Goal: Task Accomplishment & Management: Manage account settings

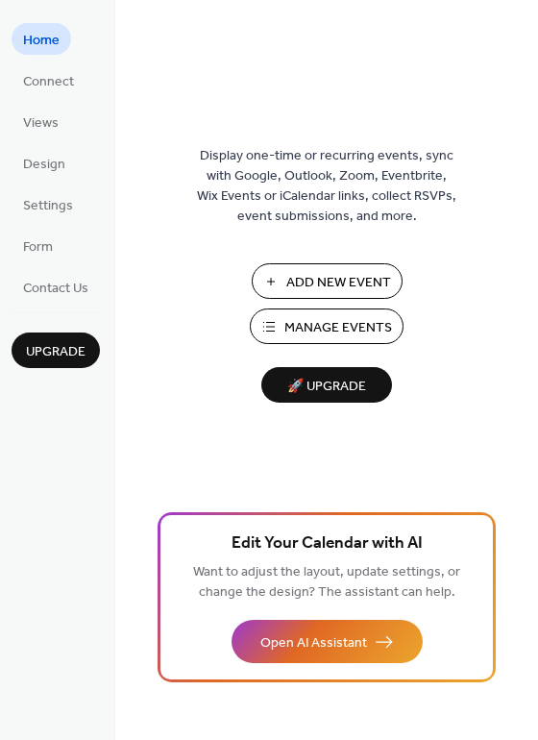
click at [351, 390] on span "🚀 Upgrade" at bounding box center [327, 387] width 108 height 26
click at [367, 273] on span "Add New Event" at bounding box center [338, 283] width 105 height 20
click at [308, 327] on span "Manage Events" at bounding box center [338, 328] width 108 height 20
click at [51, 218] on link "Settings" at bounding box center [48, 204] width 73 height 32
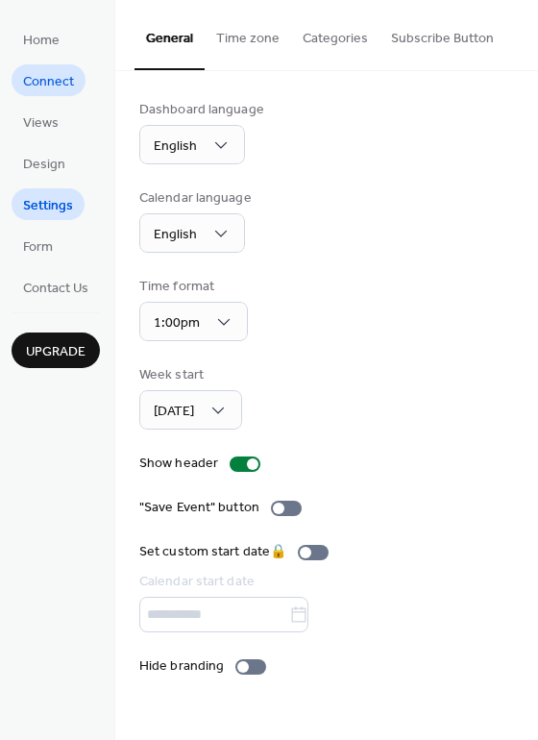
click at [63, 85] on span "Connect" at bounding box center [48, 82] width 51 height 20
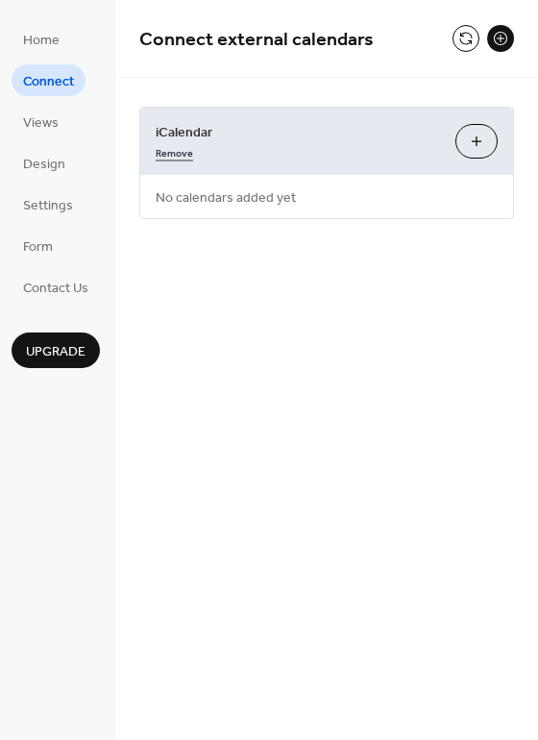
click at [176, 154] on link "Remove" at bounding box center [174, 151] width 37 height 20
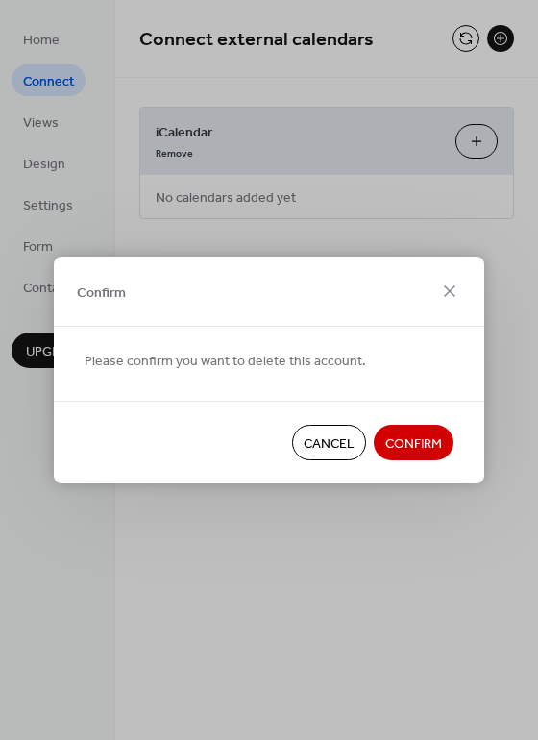
click at [313, 441] on span "Cancel" at bounding box center [329, 444] width 51 height 20
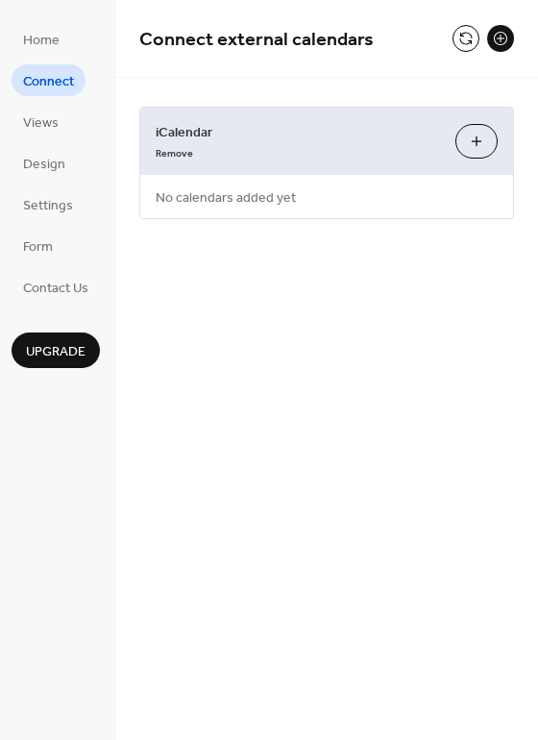
click at [479, 149] on button "Add iCalendar" at bounding box center [476, 141] width 42 height 35
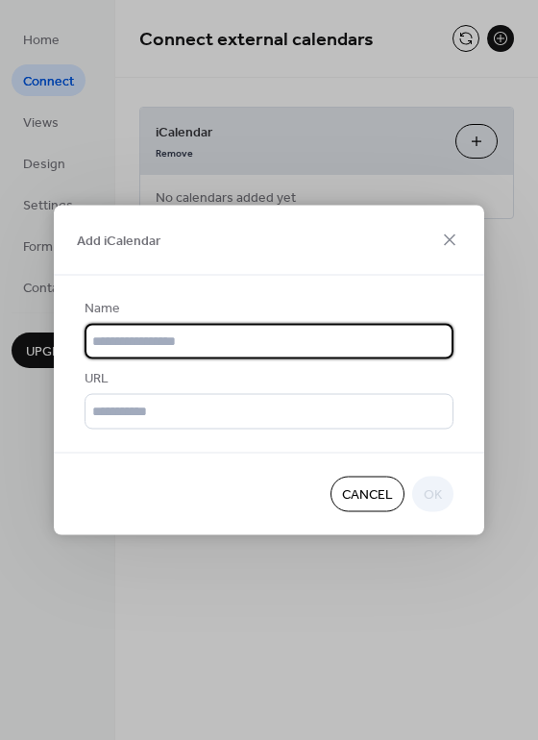
click at [143, 343] on input "text" at bounding box center [269, 342] width 369 height 36
click at [206, 355] on input "text" at bounding box center [269, 342] width 369 height 36
click at [206, 346] on input "text" at bounding box center [269, 342] width 369 height 36
type input "**********"
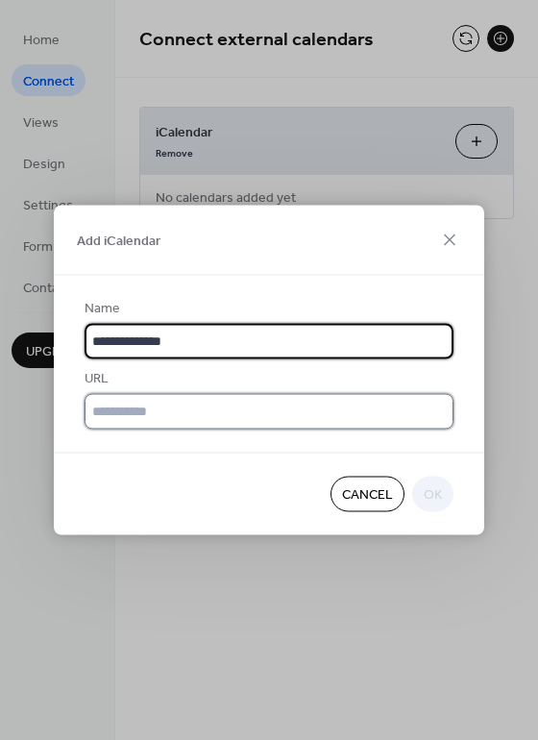
click at [179, 422] on input "text" at bounding box center [269, 412] width 369 height 36
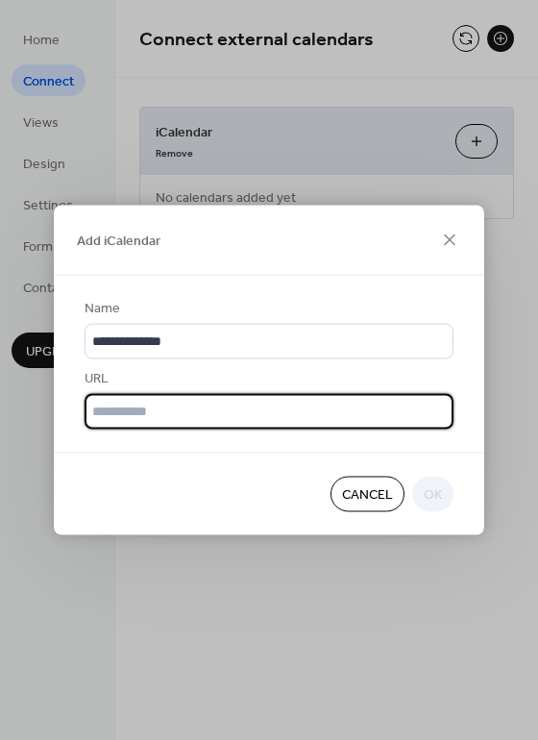
paste input "**********"
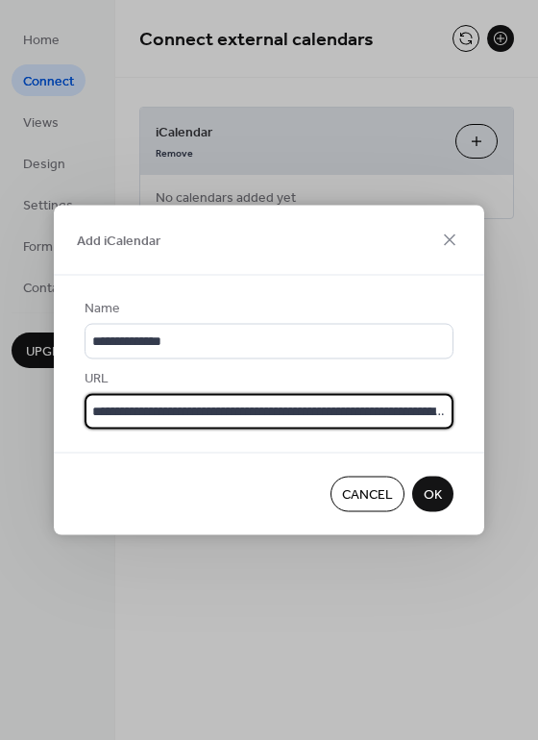
scroll to position [0, 851]
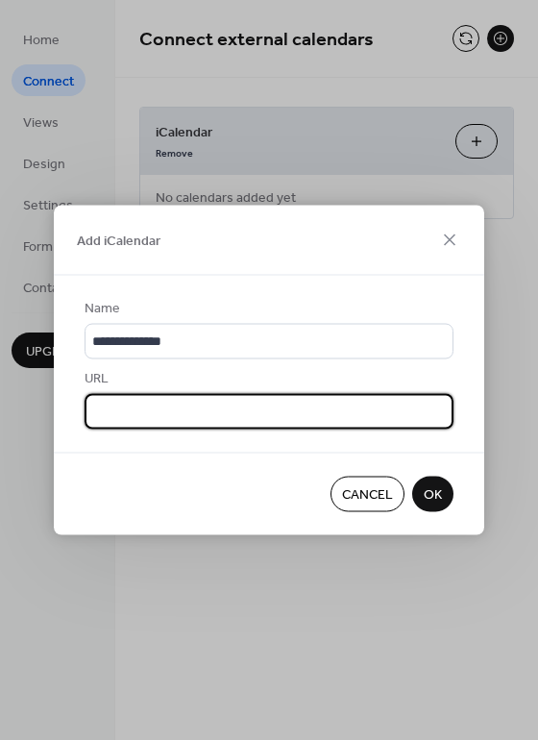
type input "**********"
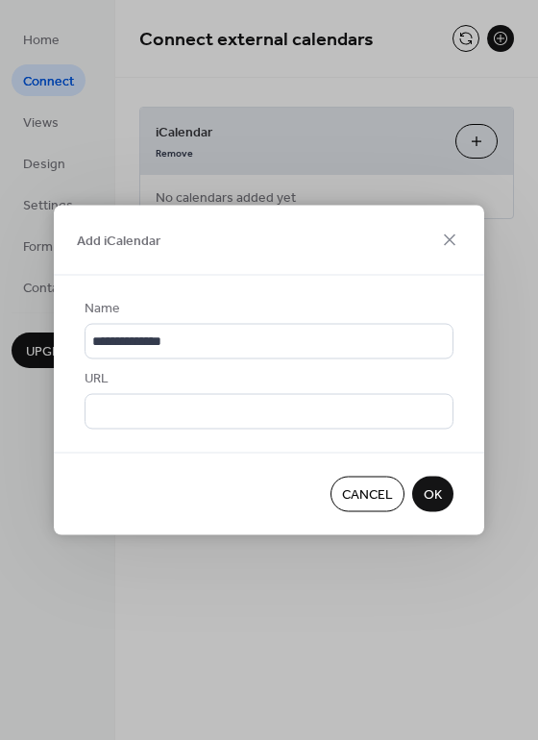
scroll to position [0, 0]
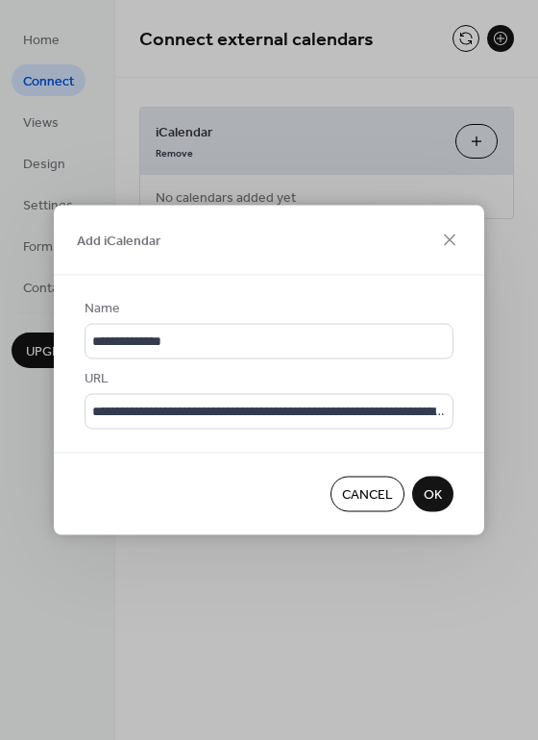
click at [432, 502] on span "OK" at bounding box center [433, 495] width 18 height 20
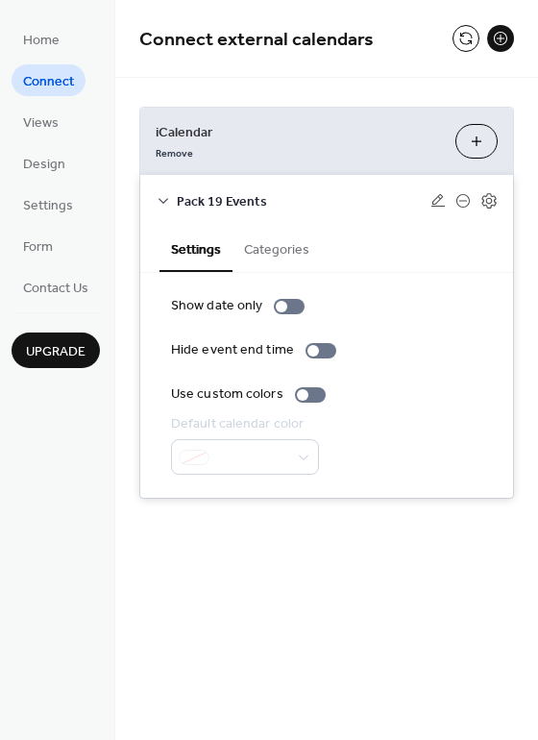
click at [272, 257] on button "Categories" at bounding box center [277, 248] width 88 height 44
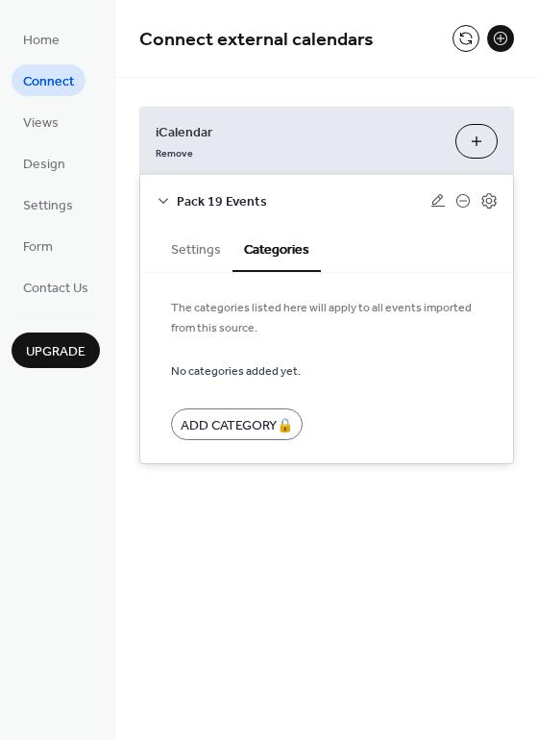
click at [198, 254] on button "Settings" at bounding box center [195, 248] width 73 height 44
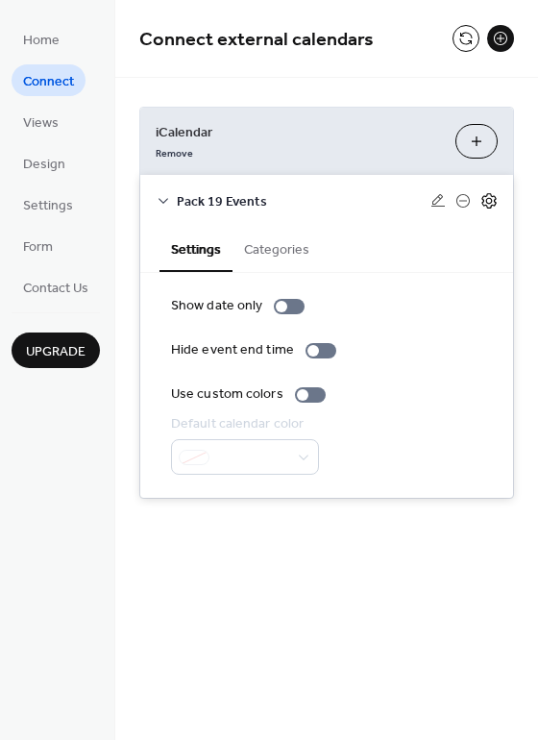
click at [493, 200] on icon at bounding box center [488, 200] width 17 height 17
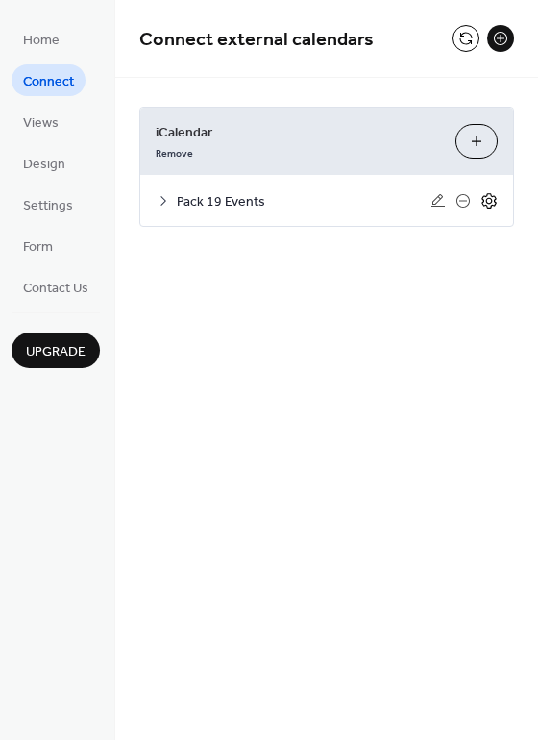
click at [493, 200] on icon at bounding box center [488, 200] width 17 height 17
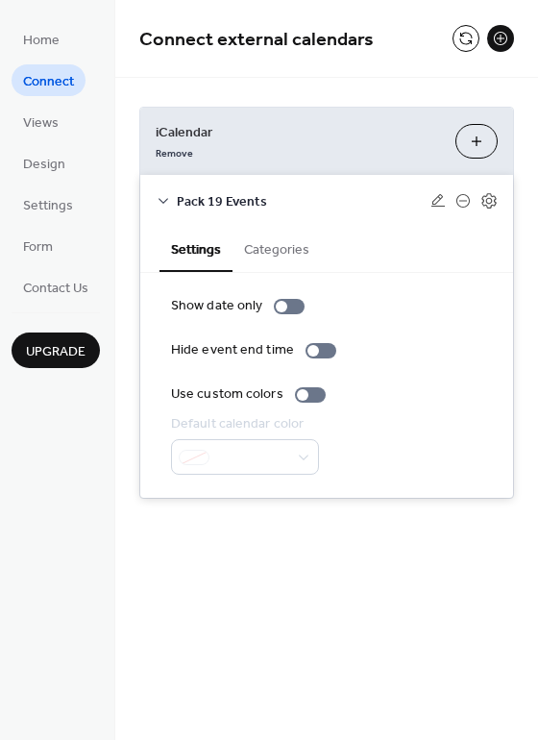
click at [259, 624] on div "Connect external calendars iCalendar Remove Add iCalendar Pack 19 Events Settin…" at bounding box center [326, 370] width 423 height 740
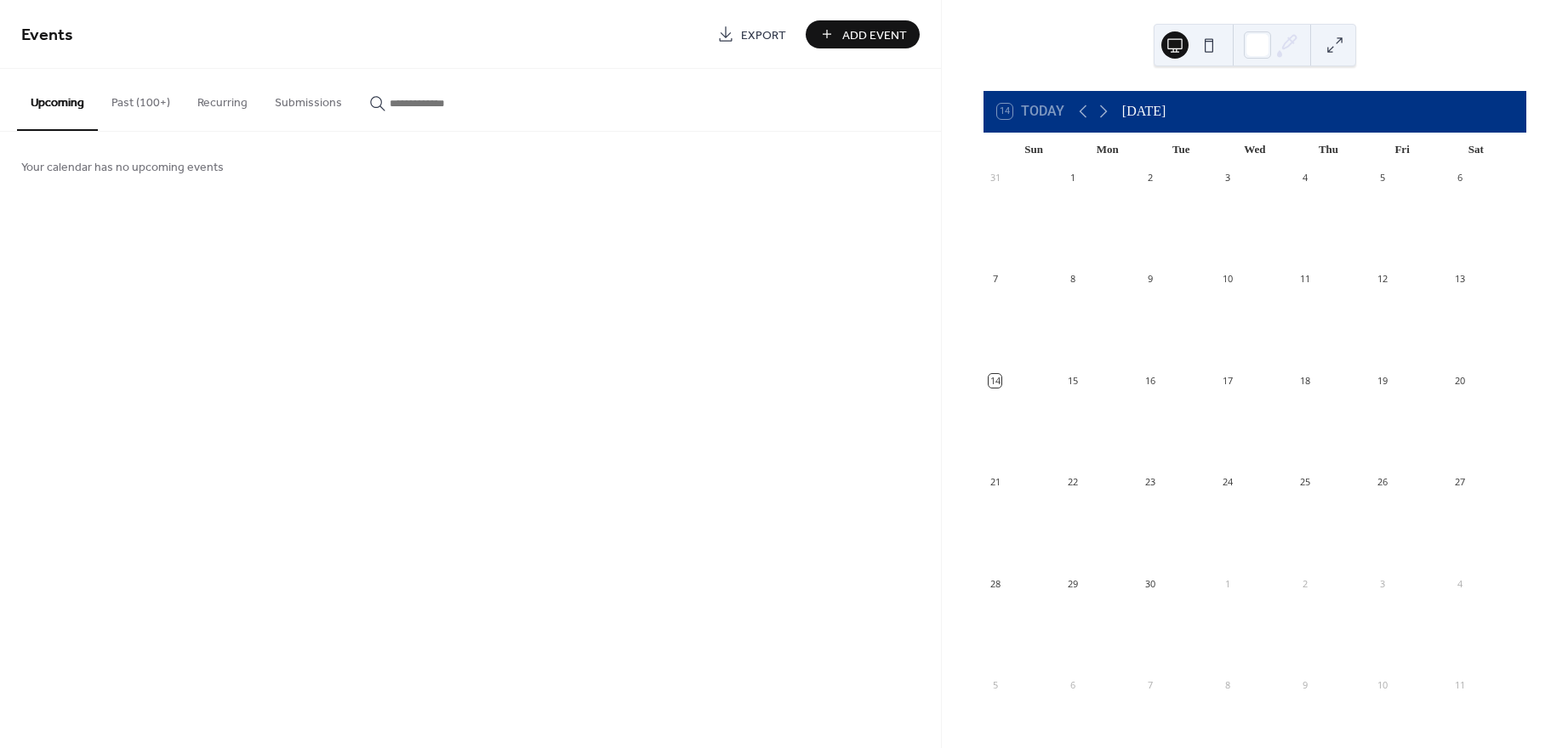
click at [159, 100] on button "Past (100+)" at bounding box center [140, 99] width 86 height 60
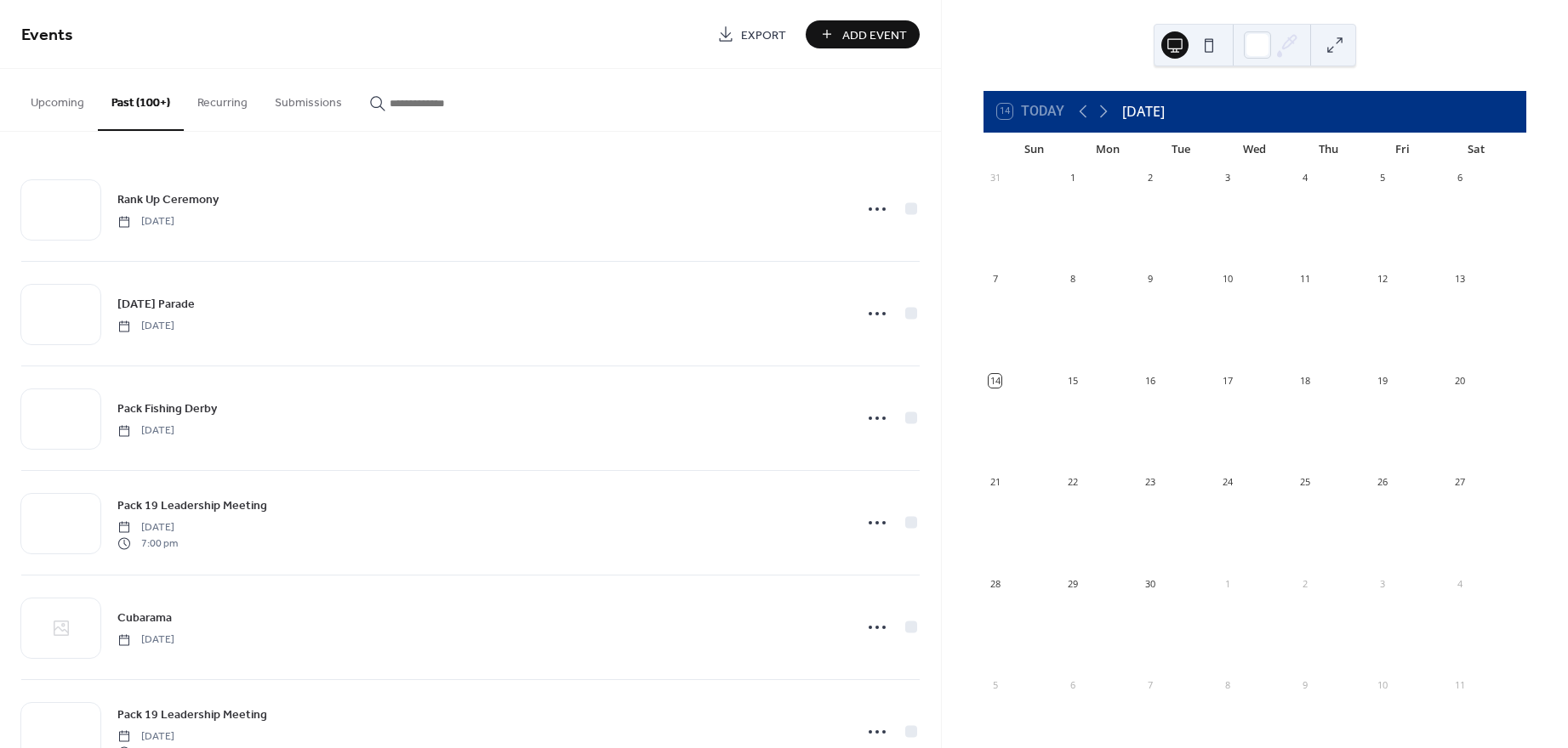
click at [214, 106] on button "Recurring" at bounding box center [222, 99] width 77 height 60
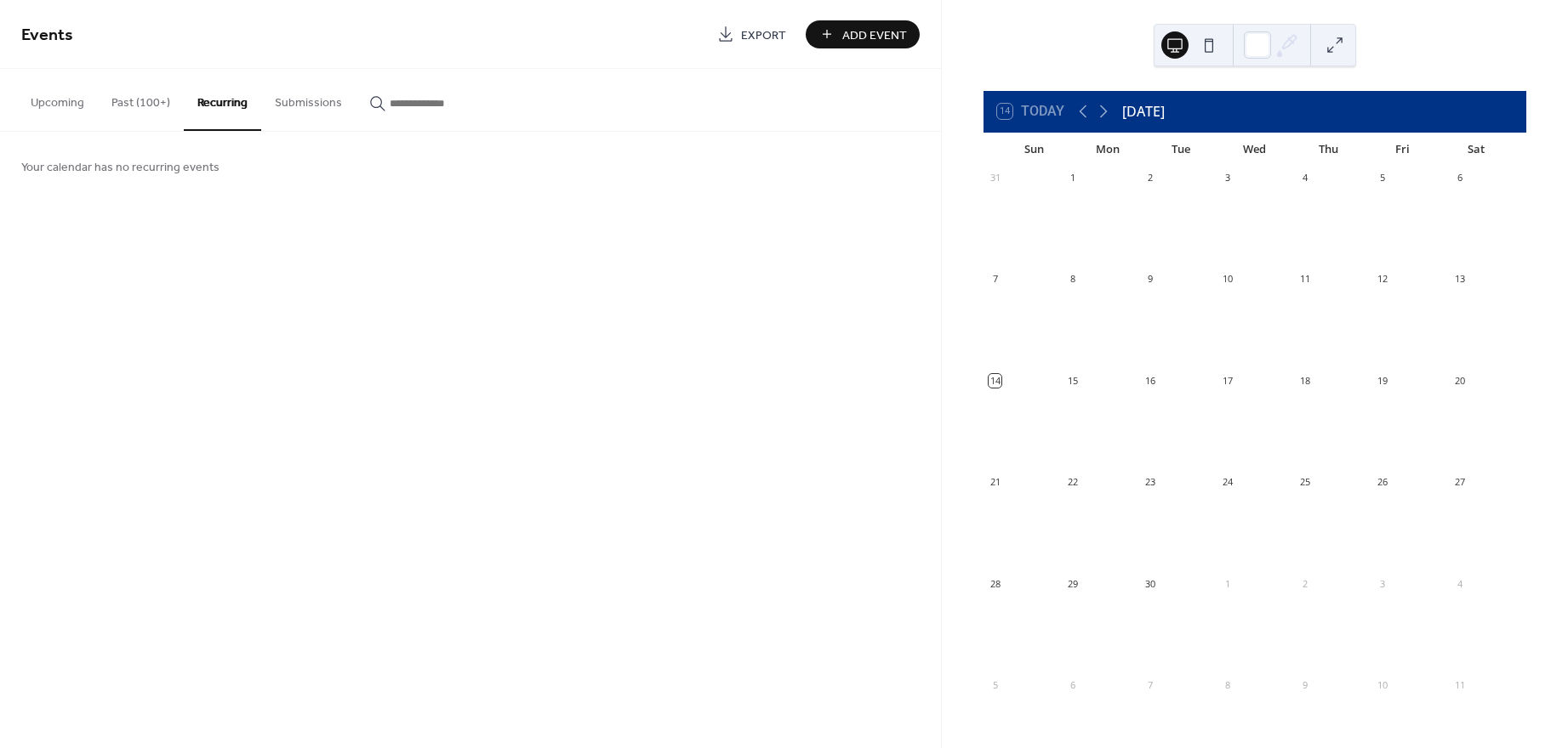
click at [314, 105] on button "Submissions" at bounding box center [308, 99] width 95 height 60
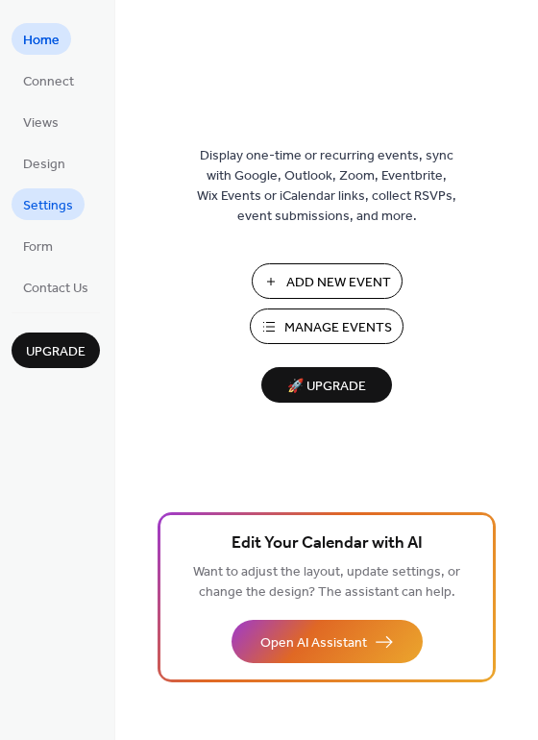
click at [44, 205] on span "Settings" at bounding box center [48, 206] width 50 height 20
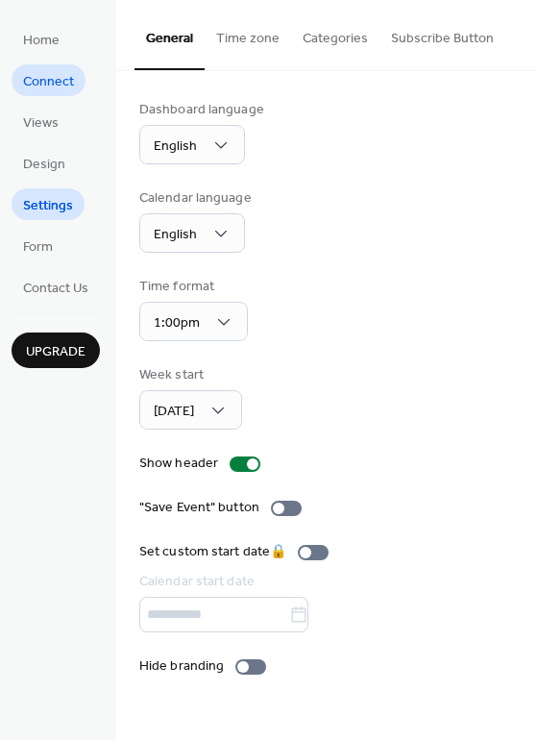
click at [60, 88] on span "Connect" at bounding box center [48, 82] width 51 height 20
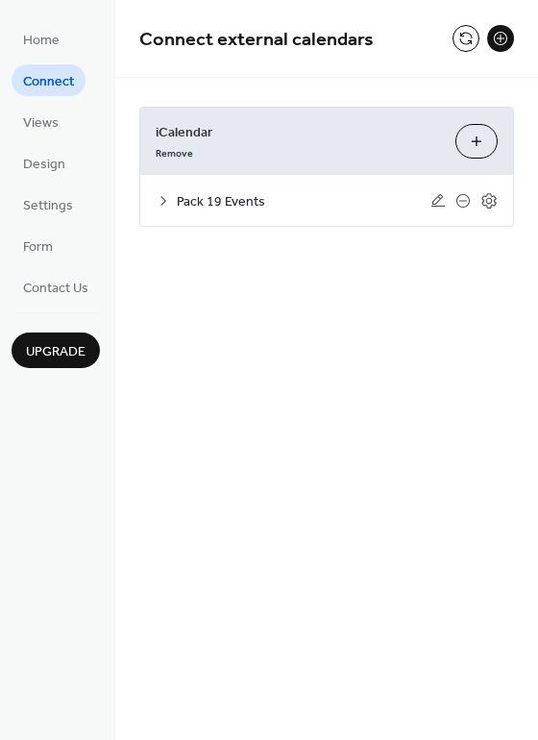
click at [159, 208] on div "Pack 19 Events" at bounding box center [326, 200] width 373 height 51
click at [175, 199] on div "Pack 19 Events" at bounding box center [326, 200] width 373 height 51
click at [164, 199] on icon at bounding box center [163, 201] width 6 height 10
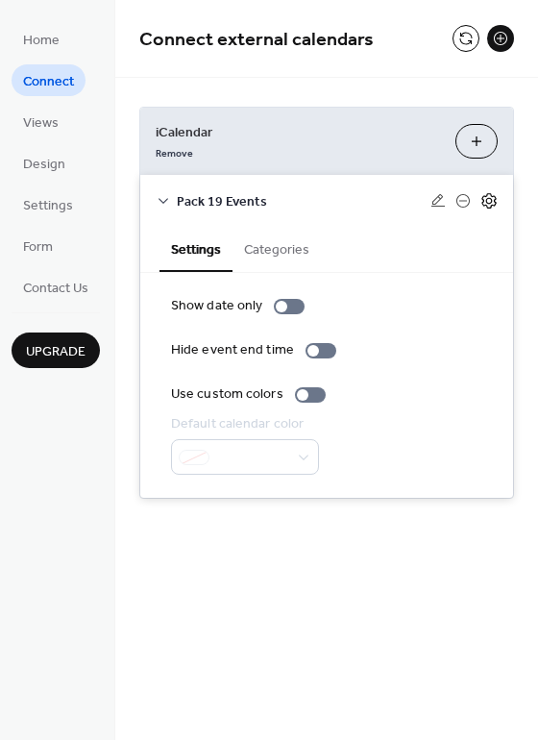
click at [490, 199] on icon at bounding box center [488, 200] width 17 height 17
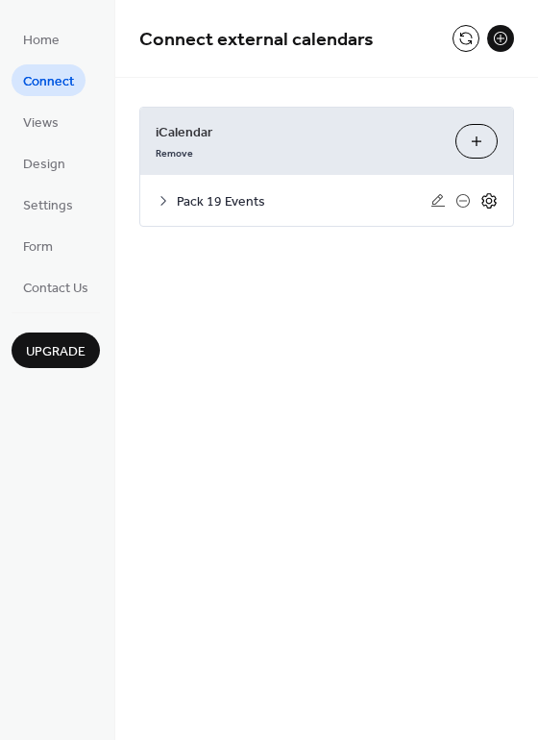
click at [490, 199] on icon at bounding box center [488, 200] width 17 height 17
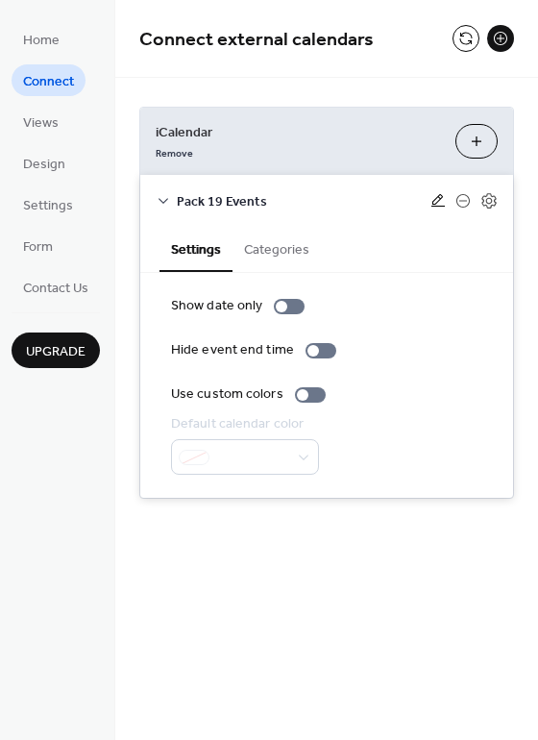
click at [439, 203] on icon at bounding box center [437, 200] width 15 height 15
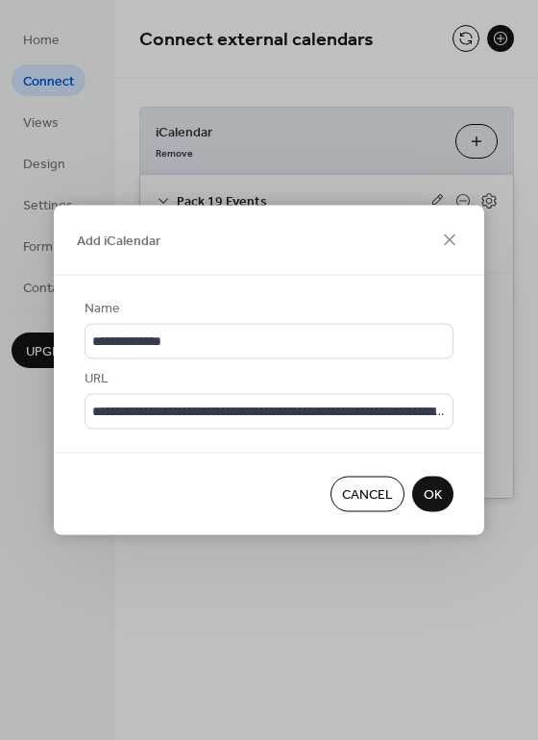
click at [440, 491] on span "OK" at bounding box center [433, 495] width 18 height 20
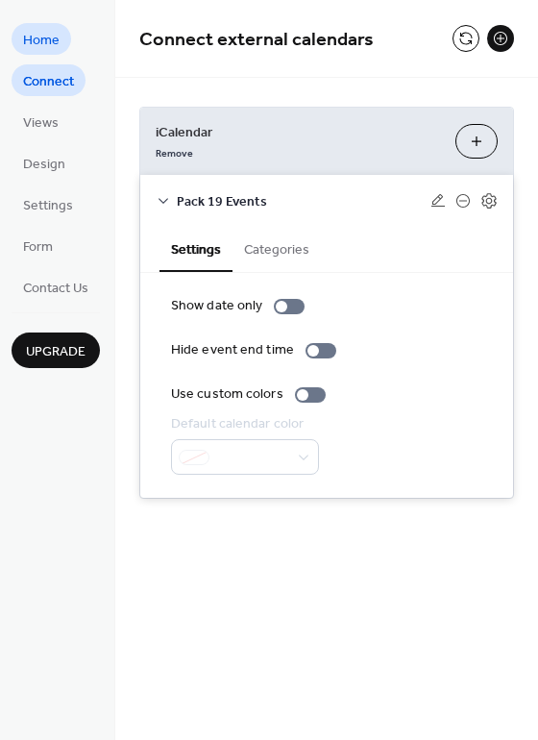
click at [39, 32] on span "Home" at bounding box center [41, 41] width 37 height 20
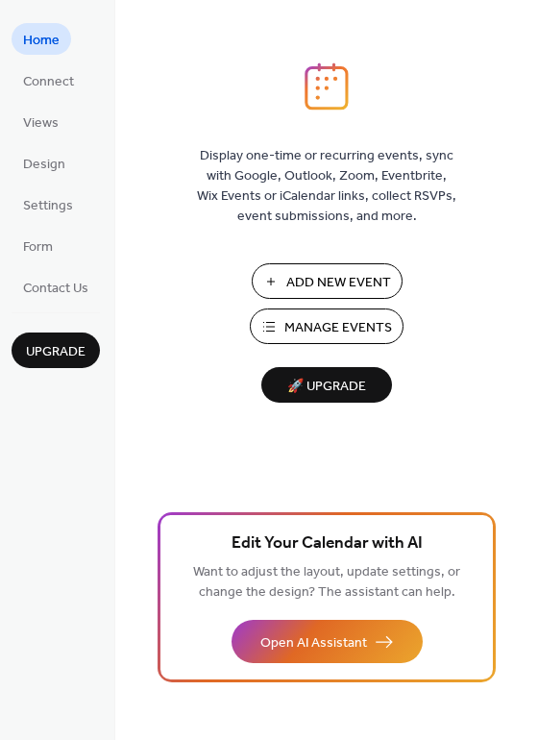
click at [317, 330] on span "Manage Events" at bounding box center [338, 328] width 108 height 20
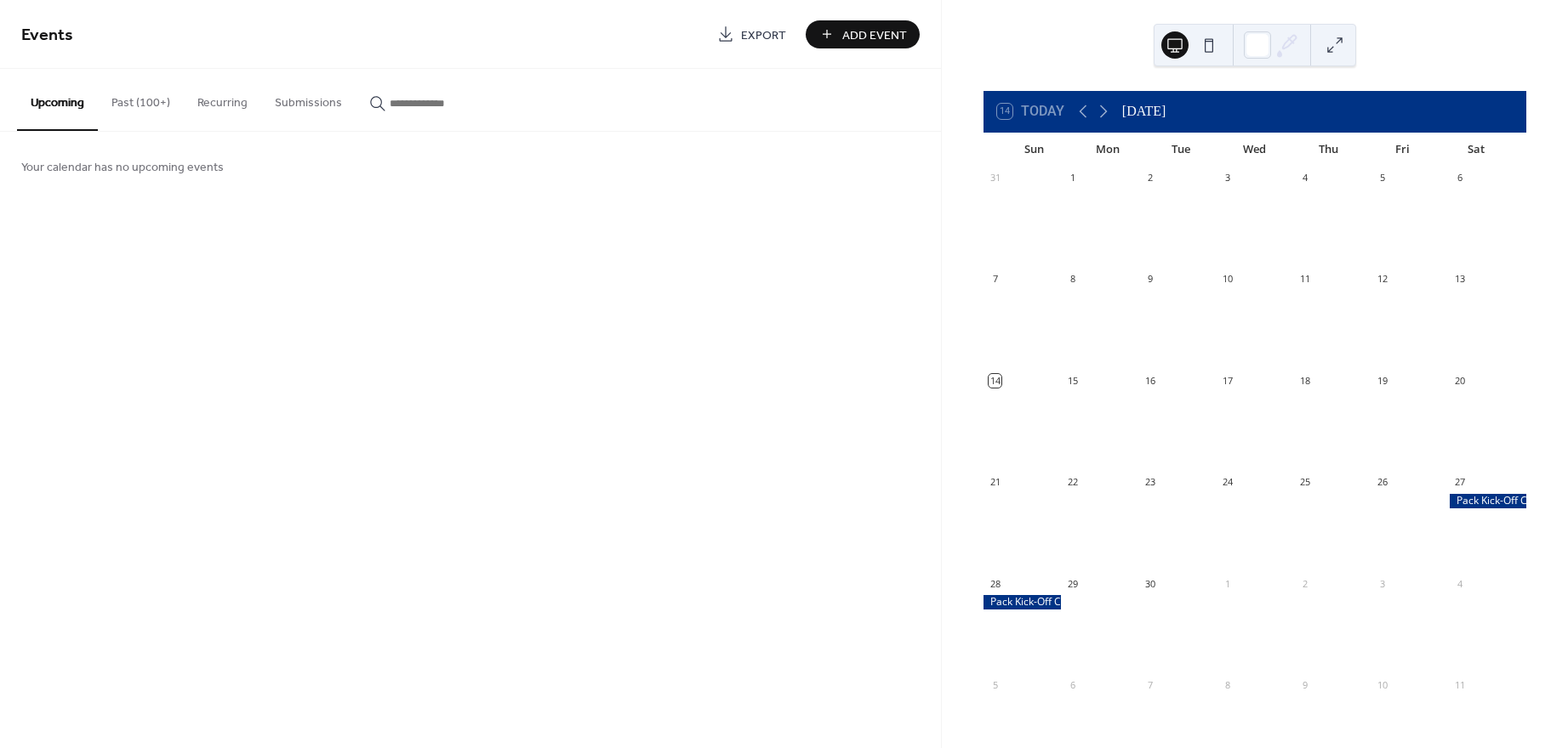
click at [148, 100] on button "Past (100+)" at bounding box center [140, 99] width 86 height 60
